Goal: Navigation & Orientation: Find specific page/section

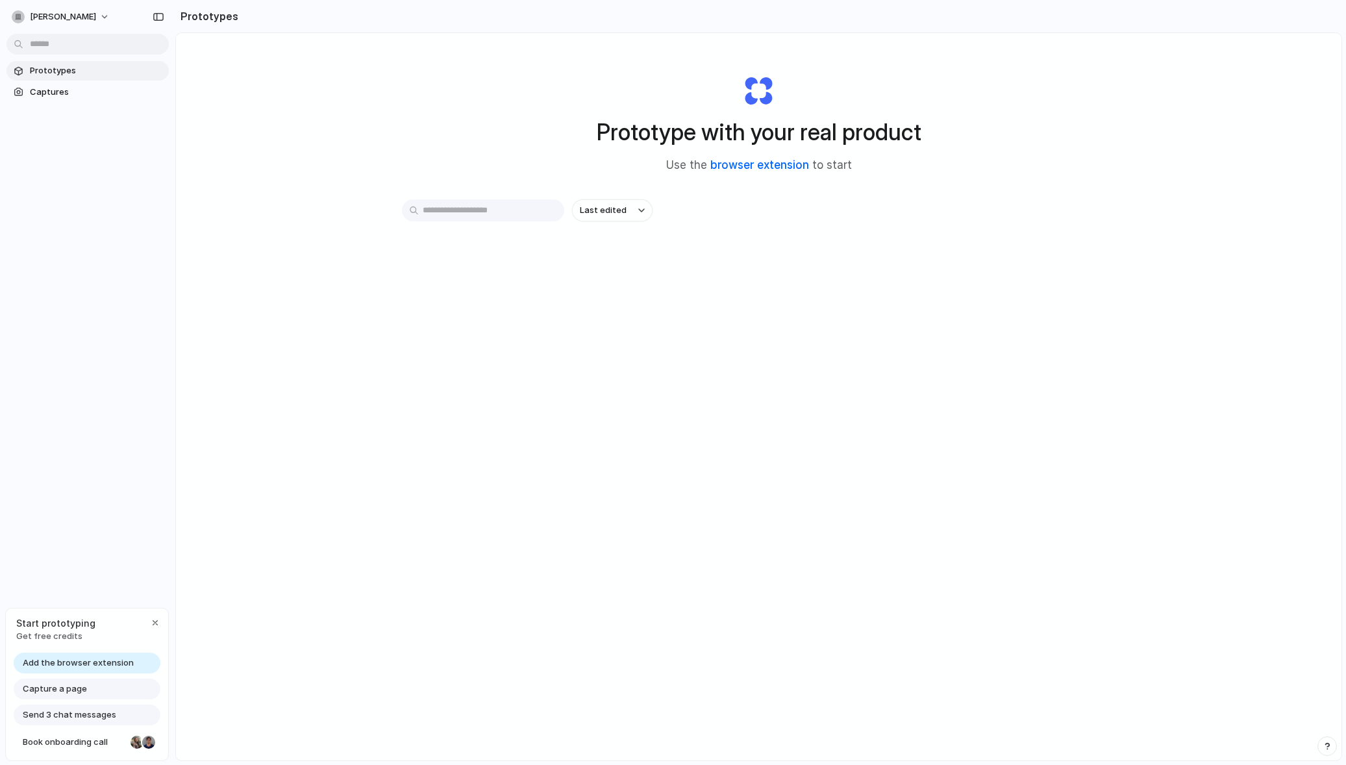
click at [763, 167] on link "browser extension" at bounding box center [759, 164] width 99 height 13
click at [114, 687] on div "Capture a page" at bounding box center [87, 688] width 147 height 21
